Goal: Task Accomplishment & Management: Complete application form

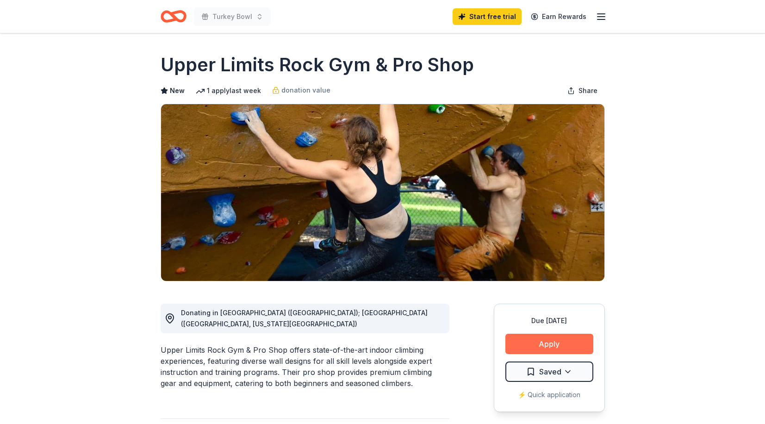
click at [551, 340] on button "Apply" at bounding box center [549, 344] width 88 height 20
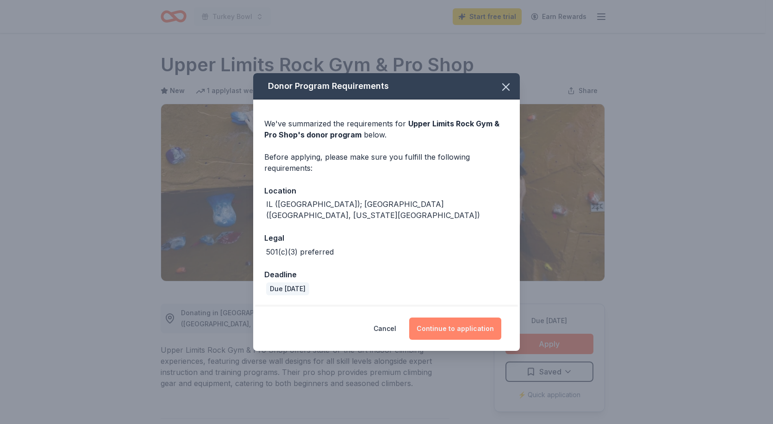
click at [448, 317] on button "Continue to application" at bounding box center [455, 328] width 92 height 22
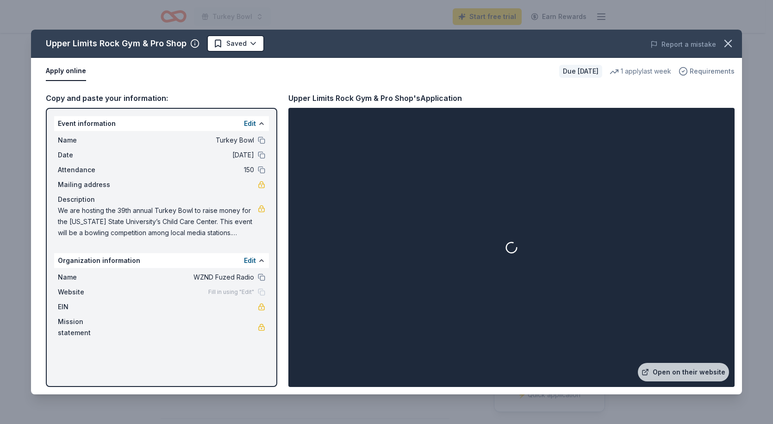
click at [687, 73] on icon "button" at bounding box center [682, 71] width 9 height 9
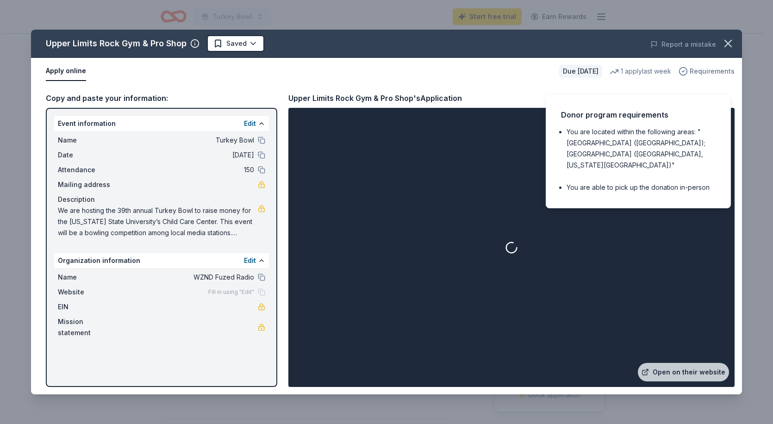
click at [687, 73] on icon "button" at bounding box center [682, 71] width 9 height 9
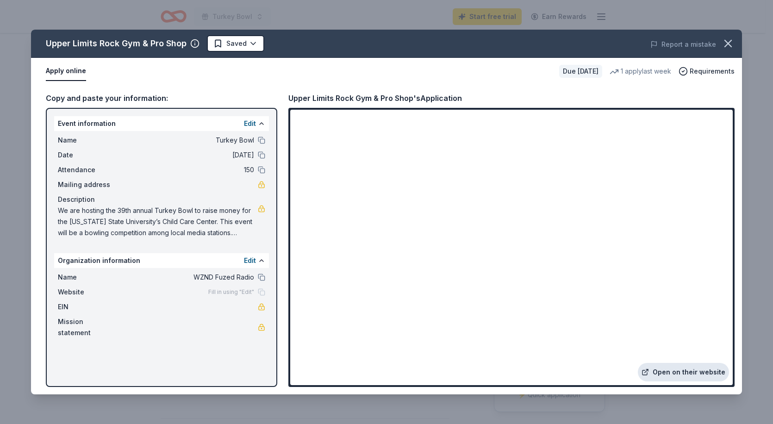
click at [662, 371] on link "Open on their website" at bounding box center [682, 372] width 91 height 19
click at [81, 72] on button "Apply online" at bounding box center [66, 71] width 40 height 19
click at [725, 44] on icon "button" at bounding box center [727, 43] width 13 height 13
